Goal: Information Seeking & Learning: Learn about a topic

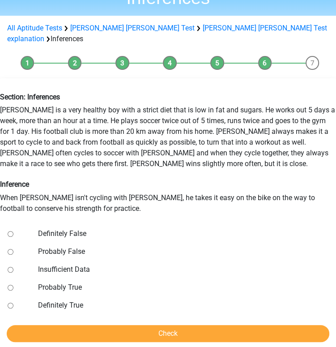
scroll to position [61, 0]
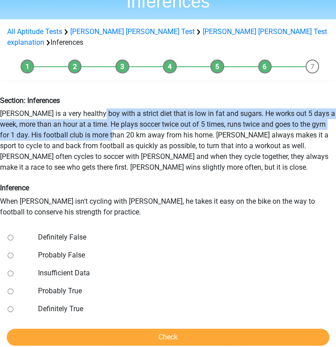
drag, startPoint x: 99, startPoint y: 83, endPoint x: 122, endPoint y: 106, distance: 32.6
click at [122, 106] on div "Section: Inferences Rowan is a very healthy boy with a strict diet that is low …" at bounding box center [167, 156] width 349 height 135
click at [122, 107] on div "Section: Inferences Rowan is a very healthy boy with a strict diet that is low …" at bounding box center [167, 156] width 349 height 135
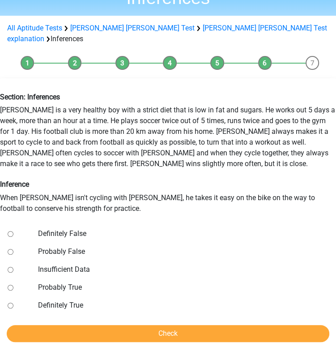
scroll to position [65, 0]
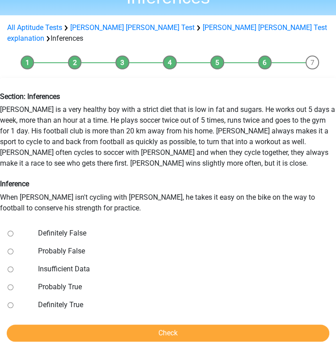
click at [62, 246] on label "Probably False" at bounding box center [181, 251] width 287 height 11
click at [13, 248] on input "Probably False" at bounding box center [11, 251] width 6 height 6
radio input "true"
click at [51, 228] on label "Definitely False" at bounding box center [181, 233] width 287 height 11
click at [13, 230] on input "Definitely False" at bounding box center [11, 233] width 6 height 6
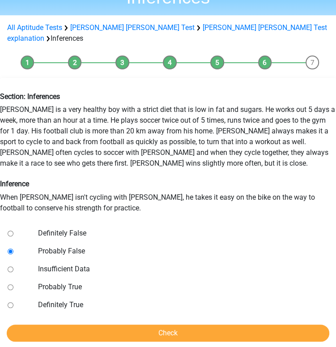
radio input "true"
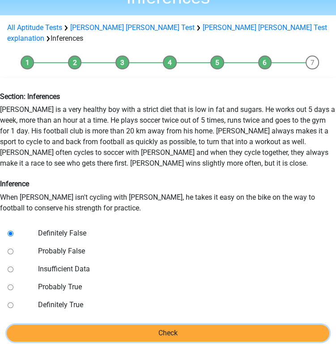
click at [109, 324] on input "Check" at bounding box center [168, 332] width 323 height 17
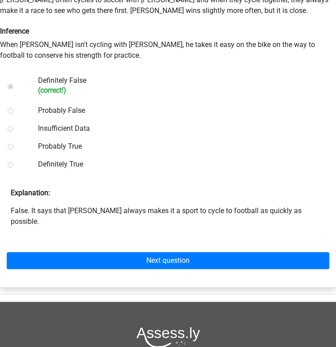
scroll to position [218, 0]
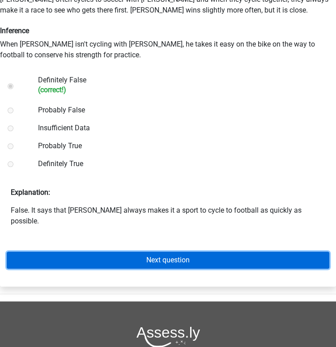
click at [115, 251] on link "Next question" at bounding box center [168, 259] width 323 height 17
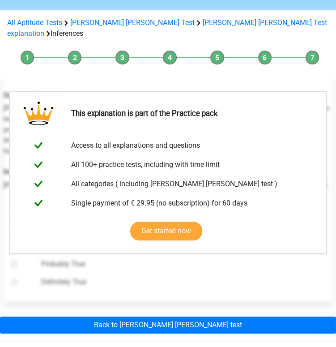
scroll to position [68, 0]
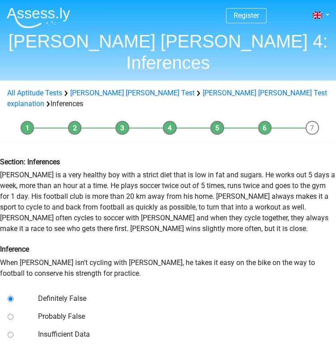
scroll to position [65, 0]
